Goal: Find specific page/section: Find specific page/section

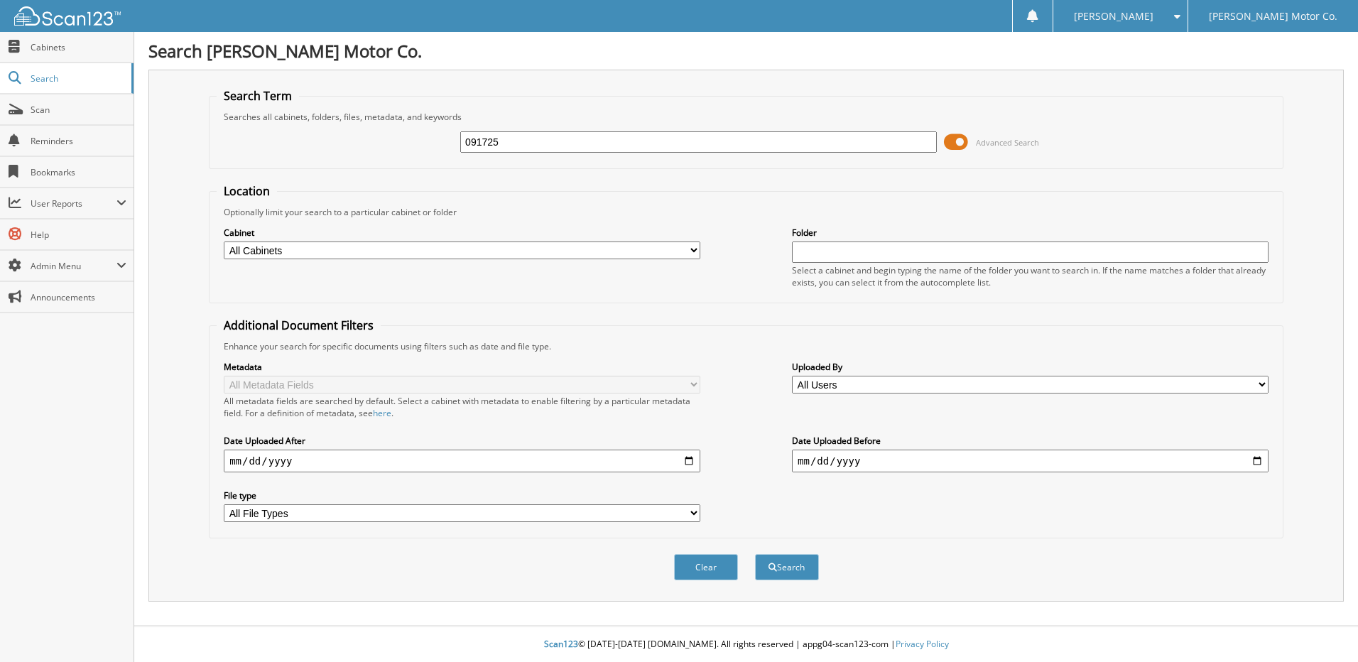
type input "091725"
click at [755, 554] on button "Search" at bounding box center [787, 567] width 64 height 26
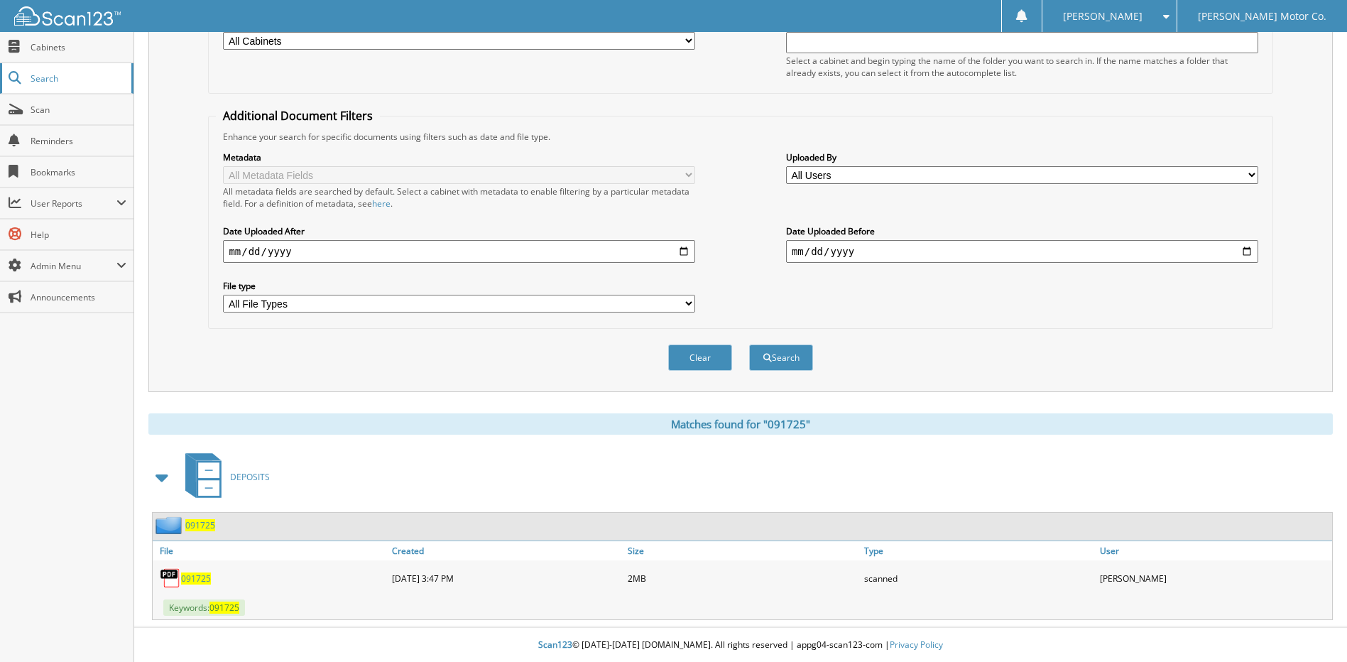
scroll to position [211, 0]
click at [191, 579] on span "091725" at bounding box center [196, 578] width 30 height 12
click at [78, 108] on span "Scan" at bounding box center [79, 110] width 96 height 12
